Goal: Information Seeking & Learning: Learn about a topic

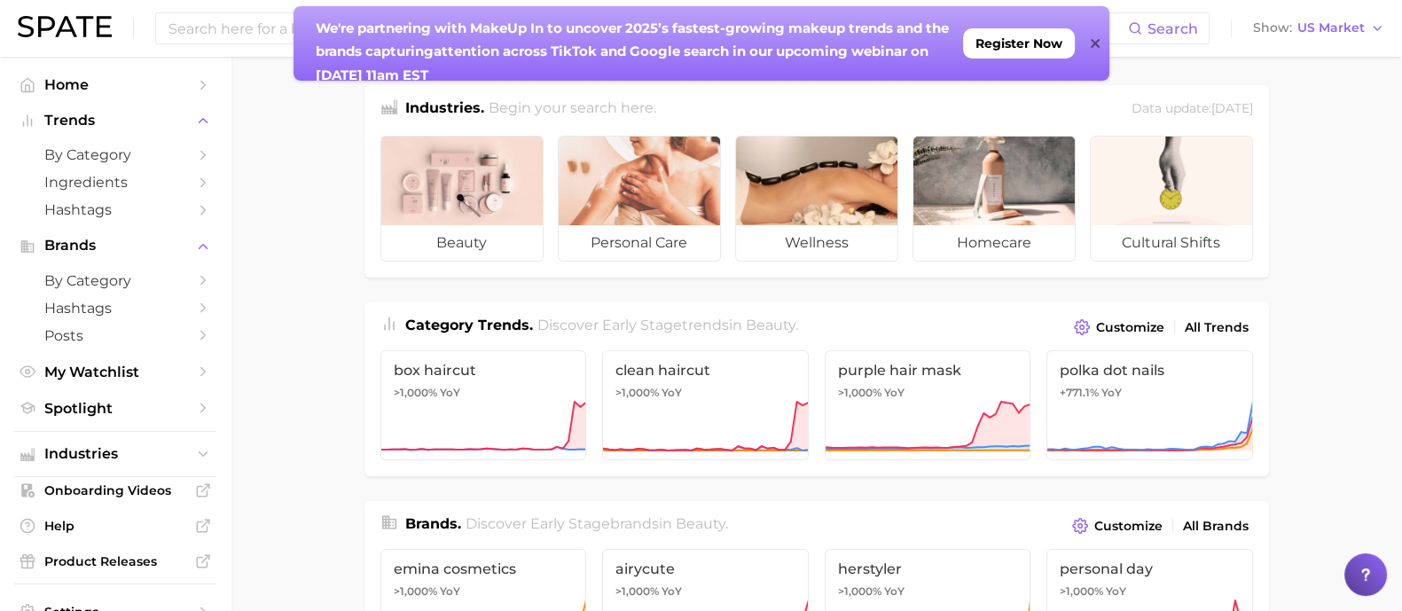
click at [1091, 43] on icon at bounding box center [1095, 43] width 9 height 14
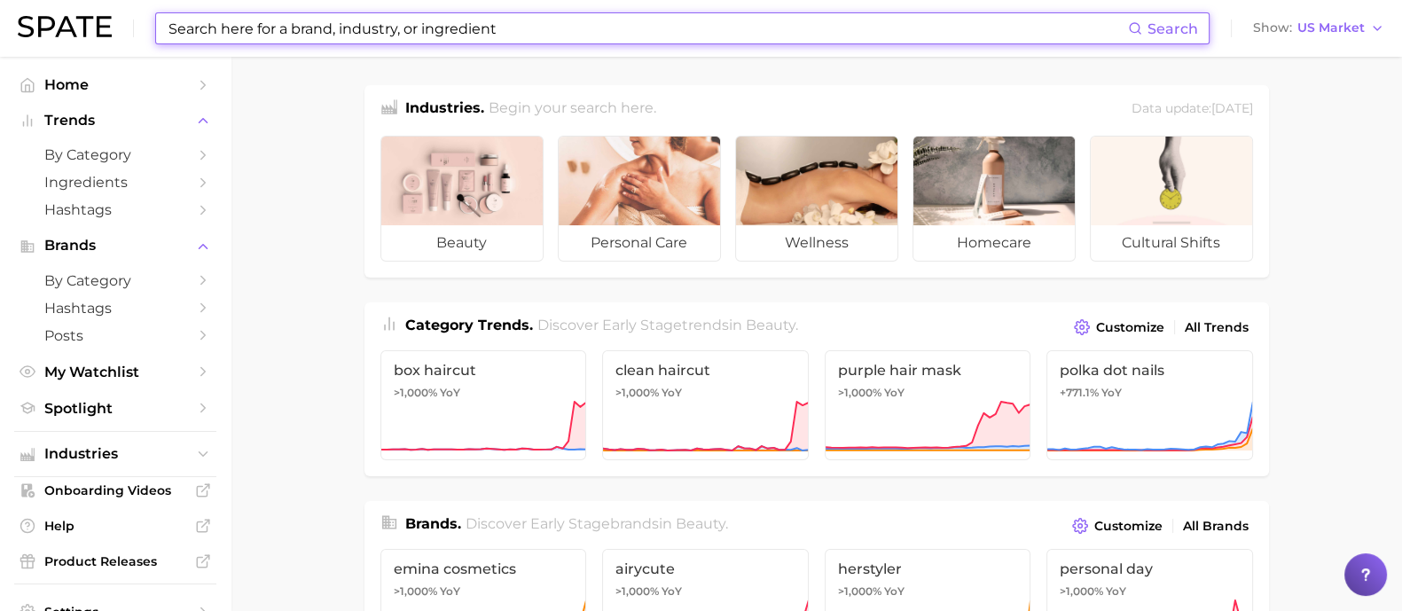
click at [387, 29] on input at bounding box center [647, 28] width 961 height 30
type input "t"
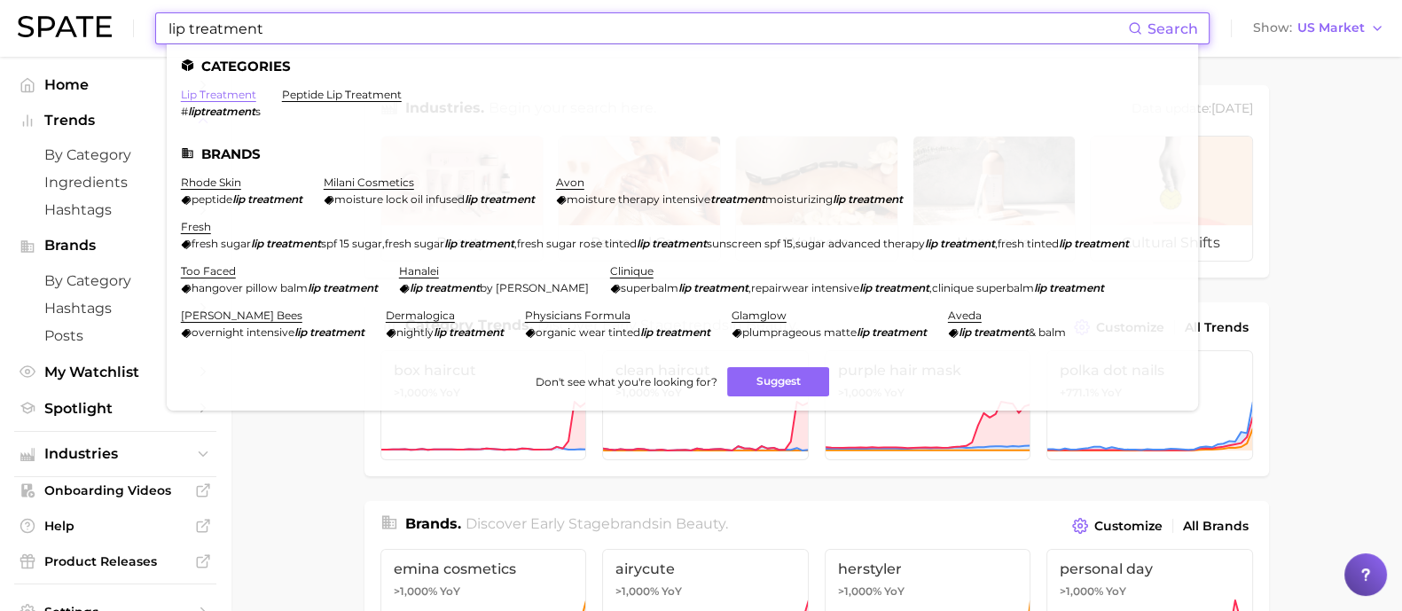
type input "lip treatment"
click at [231, 90] on link "lip treatment" at bounding box center [218, 94] width 75 height 13
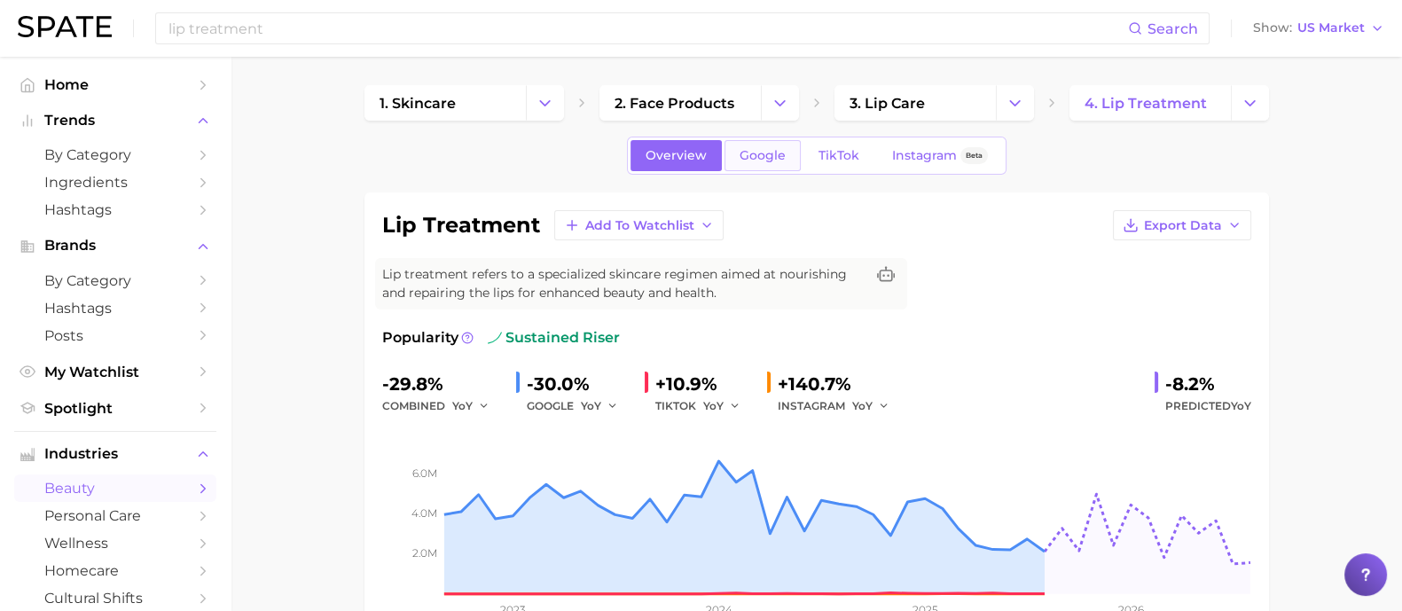
click at [764, 148] on span "Google" at bounding box center [763, 155] width 46 height 15
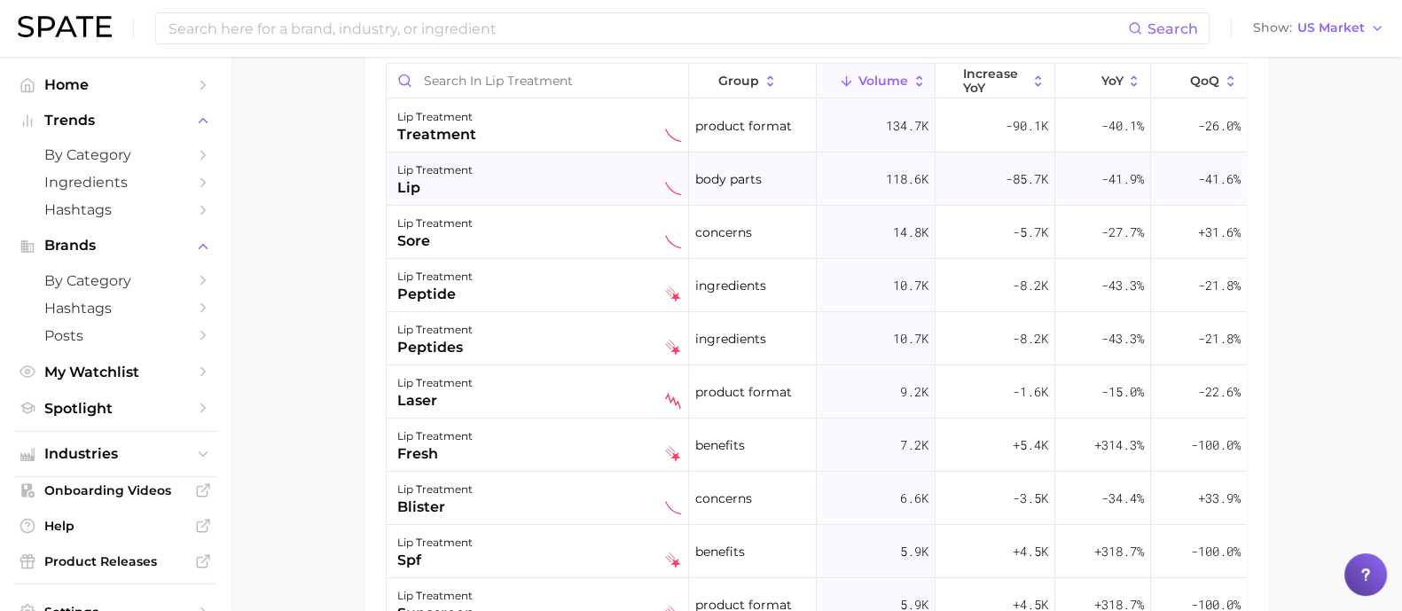
scroll to position [1045, 0]
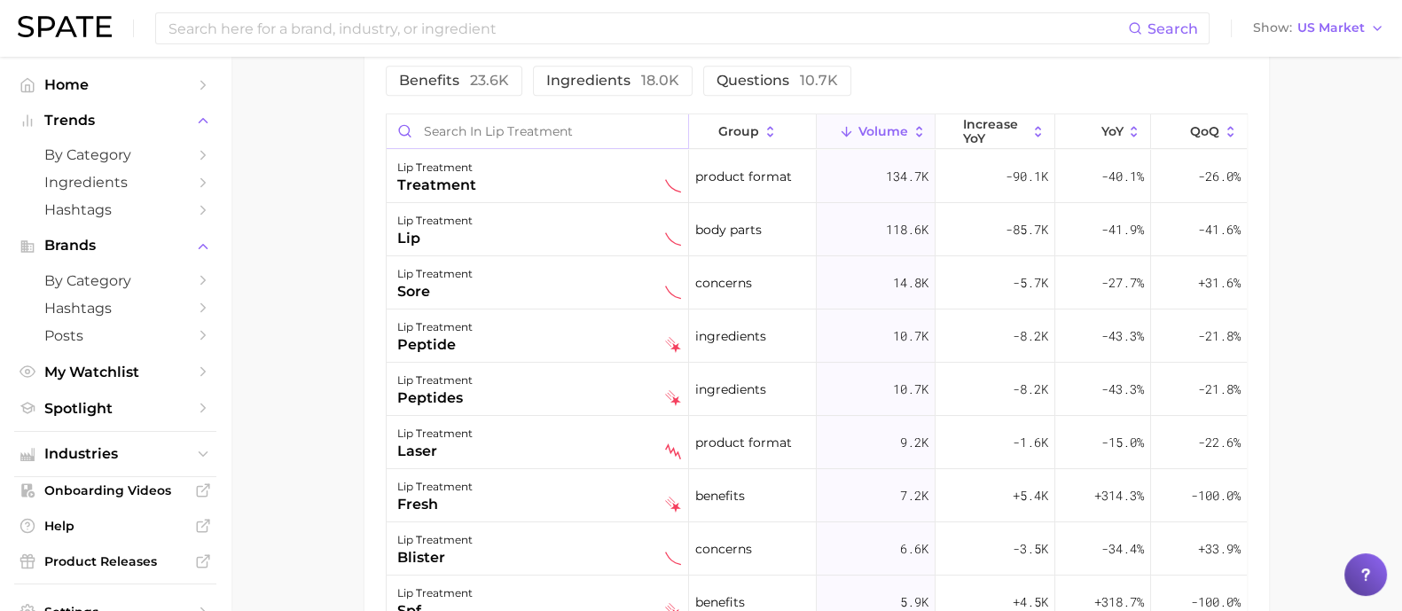
click at [522, 137] on input "Search in lip treatment" at bounding box center [538, 131] width 302 height 34
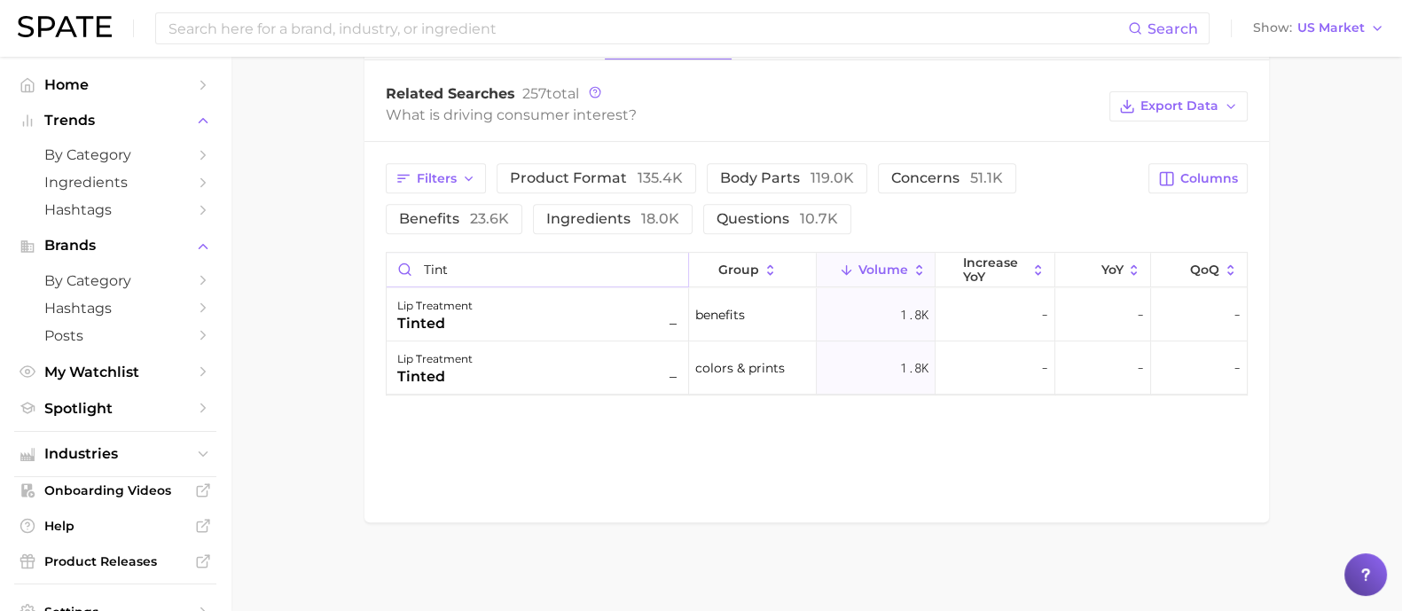
scroll to position [904, 0]
type input "tinted"
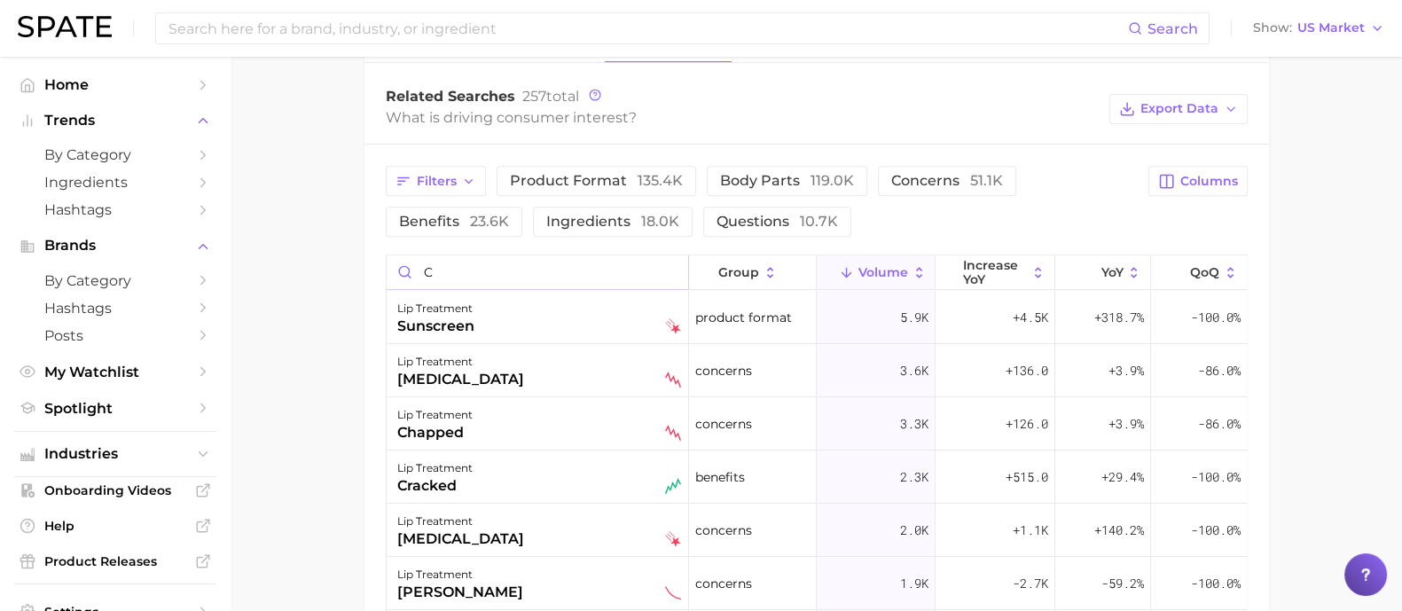
scroll to position [1045, 0]
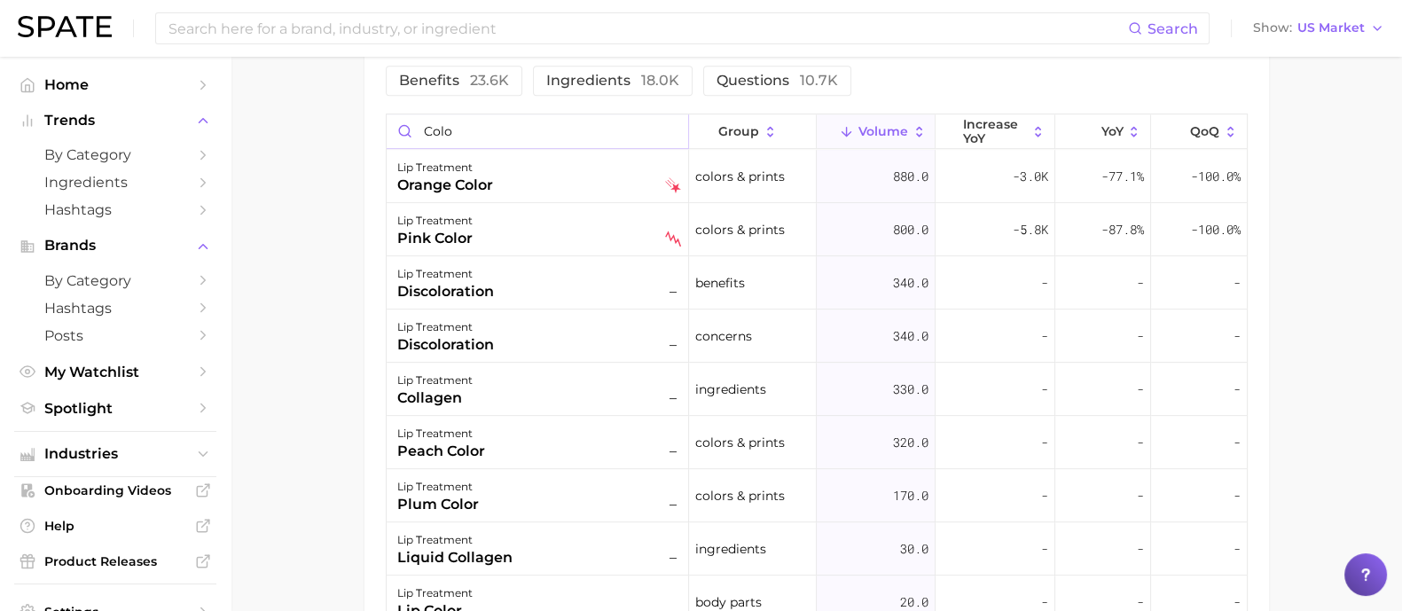
type input "color"
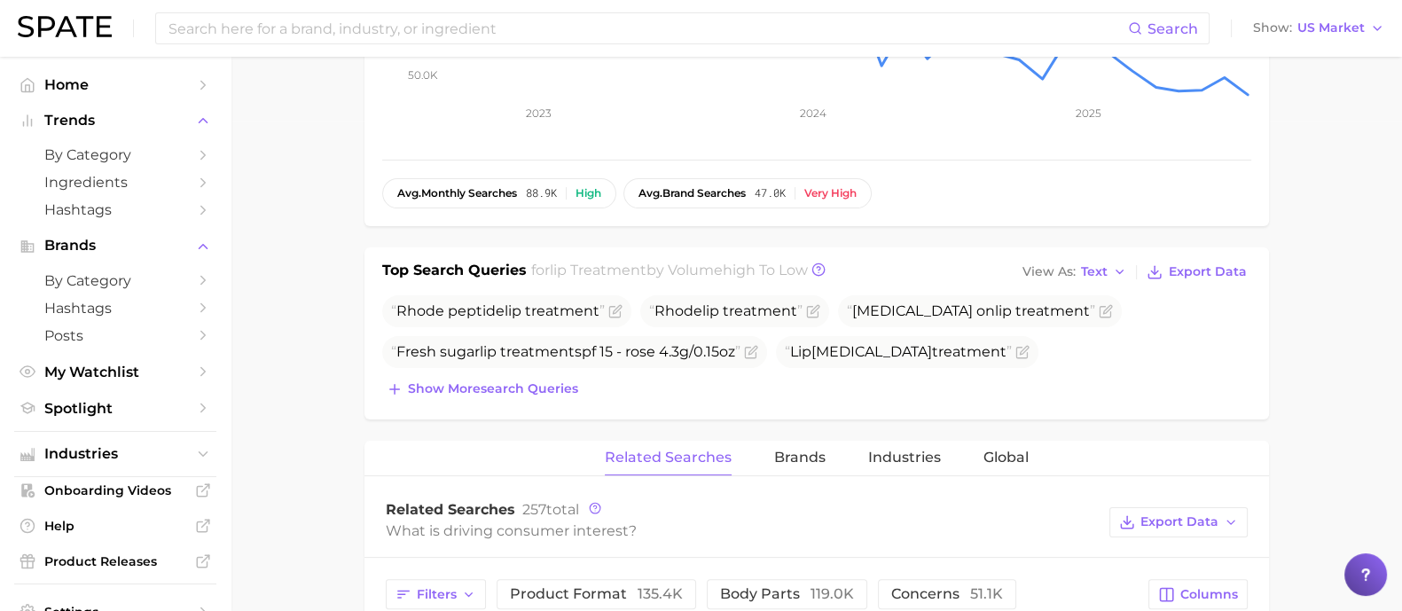
scroll to position [47, 0]
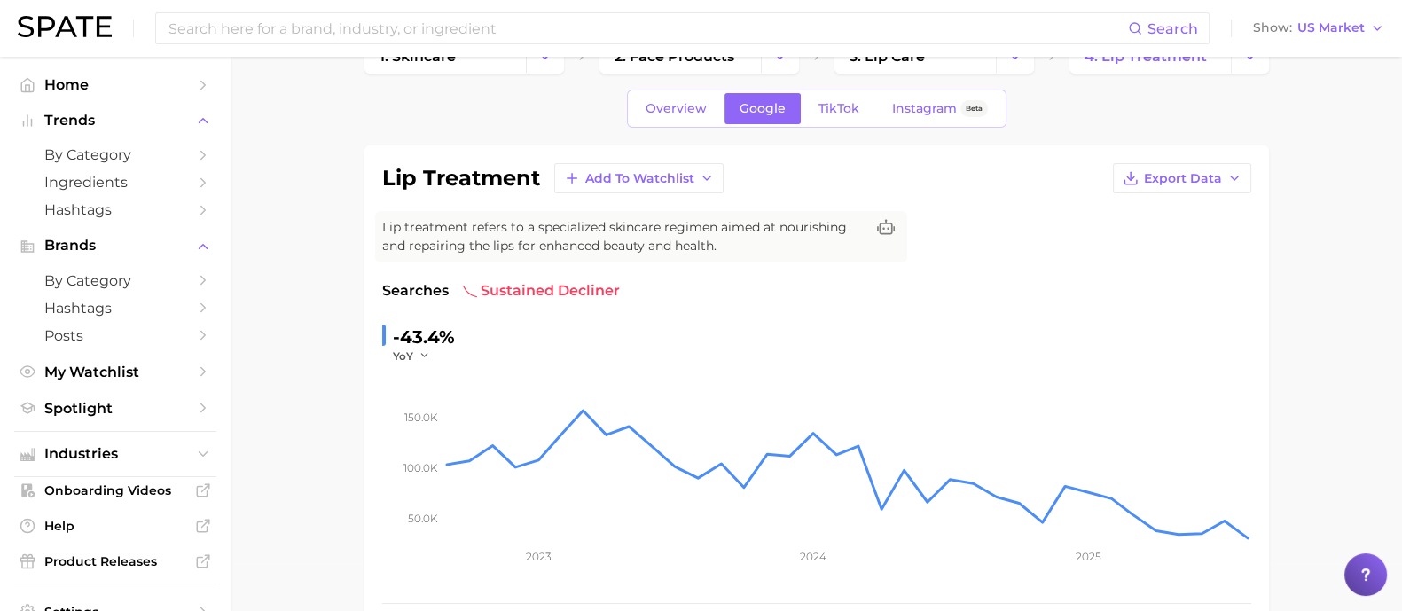
click at [827, 111] on span "TikTok" at bounding box center [839, 108] width 41 height 15
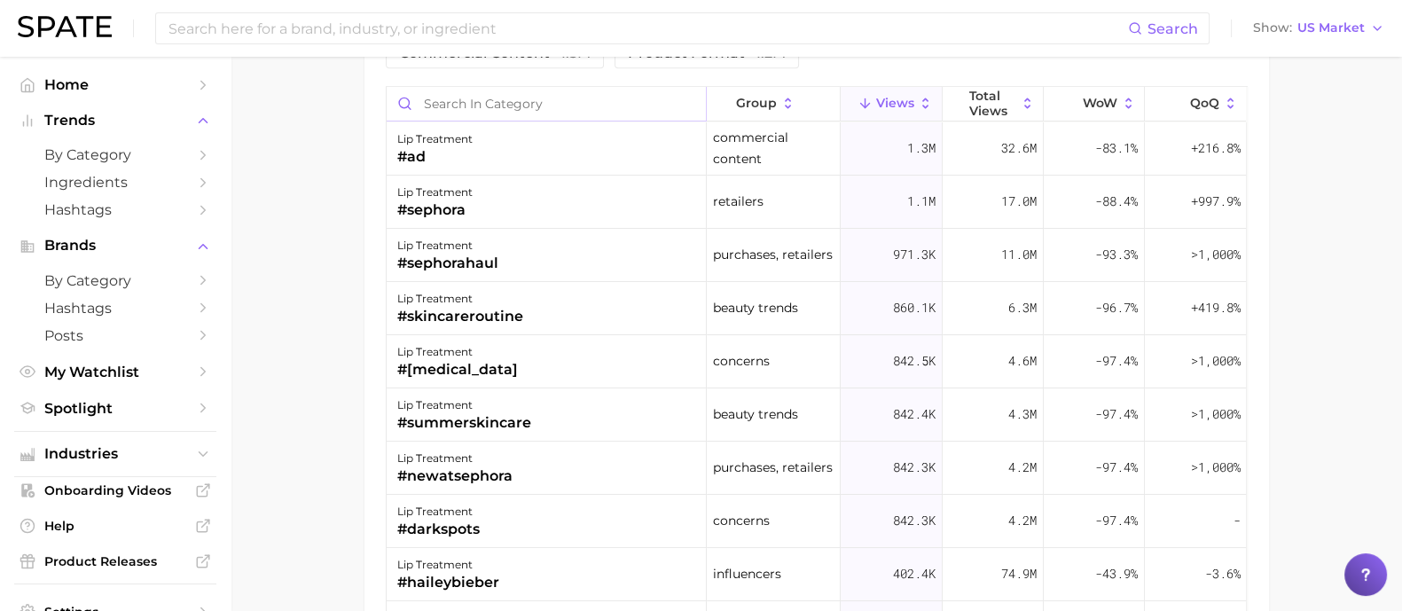
click at [490, 102] on input "Search in category" at bounding box center [546, 104] width 319 height 34
type input "tinted"
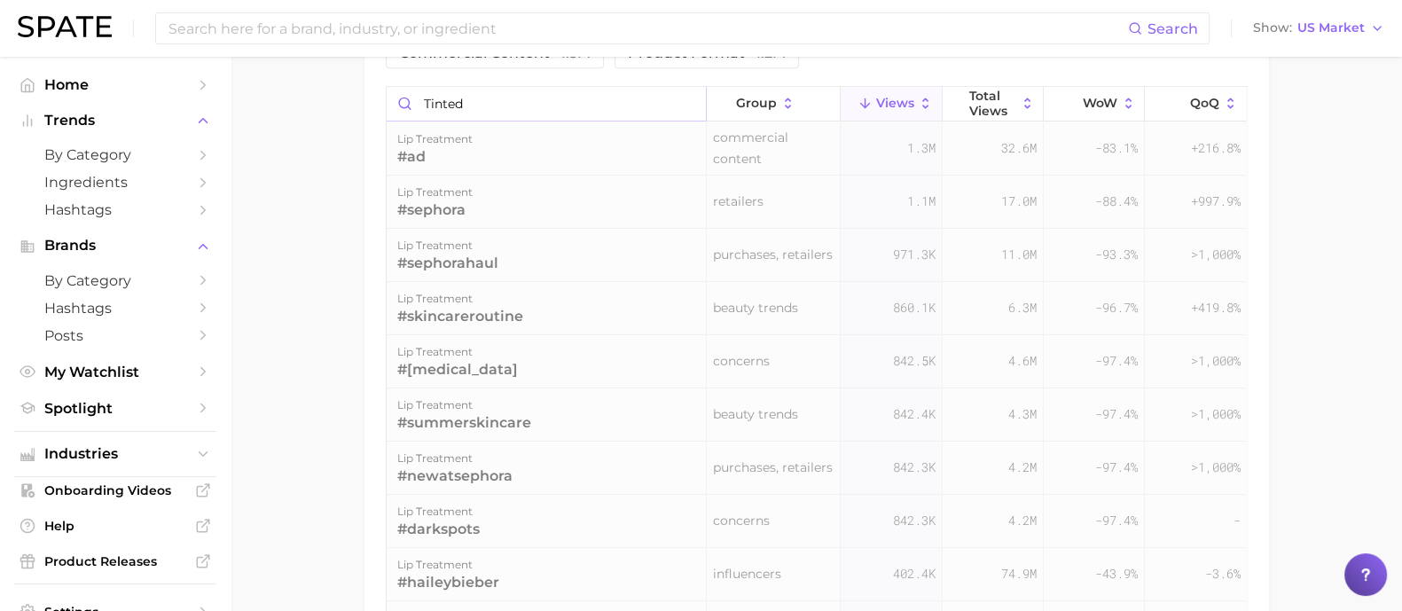
scroll to position [1382, 0]
